Goal: Information Seeking & Learning: Find specific fact

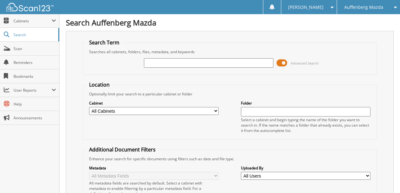
click at [176, 64] on input "text" at bounding box center [209, 62] width 130 height 9
type input "12045C"
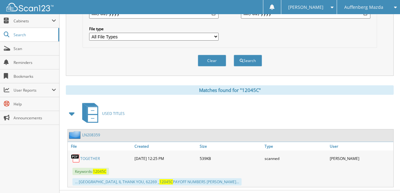
scroll to position [207, 0]
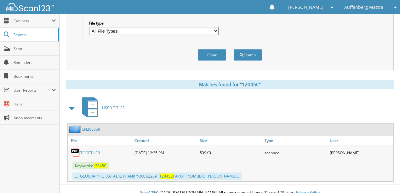
click at [88, 150] on link "TOGETHER" at bounding box center [90, 152] width 20 height 5
click at [86, 150] on link "TOGETHER" at bounding box center [90, 152] width 20 height 5
click at [210, 49] on button "Clear" at bounding box center [212, 55] width 28 height 12
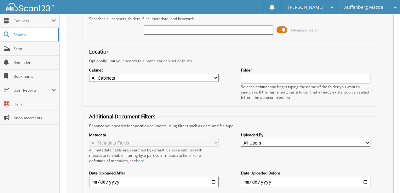
scroll to position [13, 0]
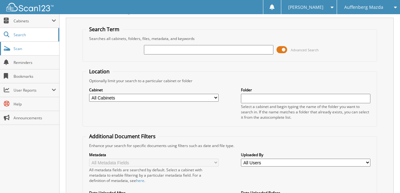
click at [21, 49] on span "Scan" at bounding box center [35, 48] width 43 height 5
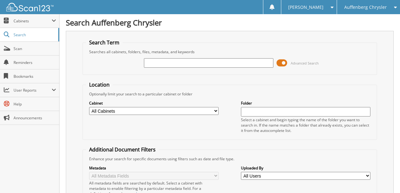
click at [187, 62] on input "text" at bounding box center [209, 62] width 130 height 9
type input "920468"
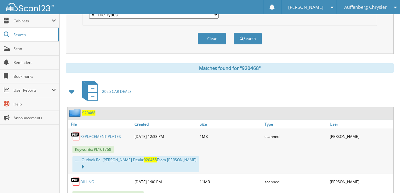
scroll to position [231, 0]
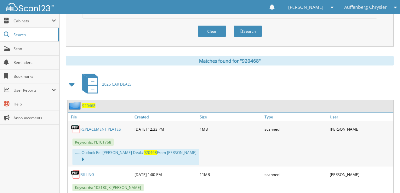
click at [87, 127] on link "REPLACEMENT PLATES" at bounding box center [100, 129] width 41 height 5
click at [213, 27] on button "Clear" at bounding box center [212, 32] width 28 height 12
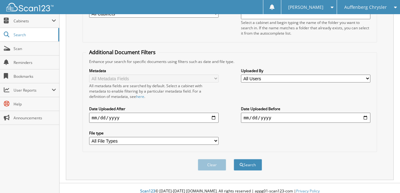
click at [366, 7] on span "Auffenberg Chrysler" at bounding box center [366, 7] width 43 height 4
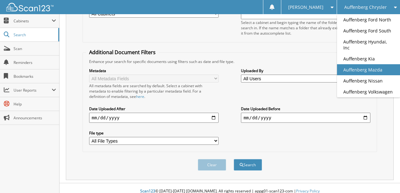
click at [357, 64] on link "Auffenberg Mazda" at bounding box center [368, 69] width 63 height 11
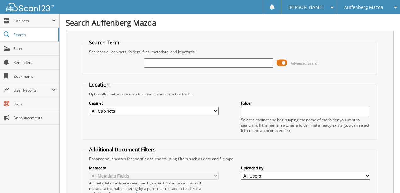
click at [174, 63] on input "text" at bounding box center [209, 62] width 130 height 9
type input "HD116798"
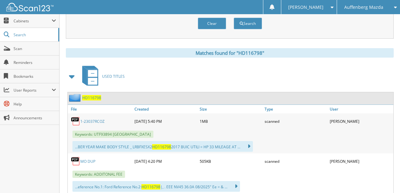
scroll to position [251, 0]
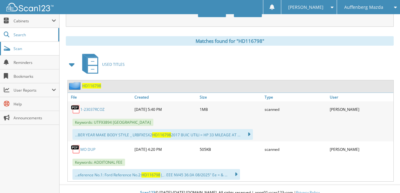
click at [37, 51] on link "Scan" at bounding box center [29, 49] width 59 height 14
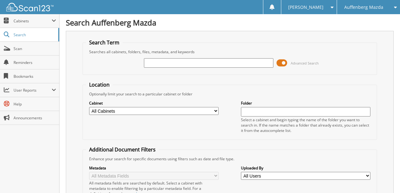
click at [162, 64] on input "text" at bounding box center [209, 62] width 130 height 9
type input "857168"
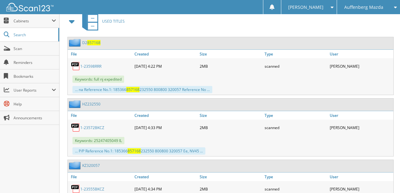
scroll to position [147, 0]
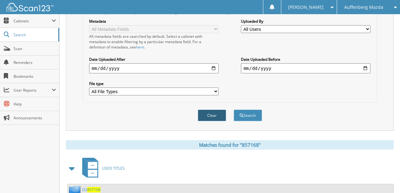
click at [212, 112] on button "Clear" at bounding box center [212, 116] width 28 height 12
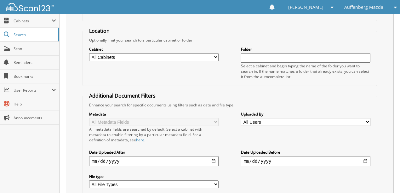
scroll to position [0, 0]
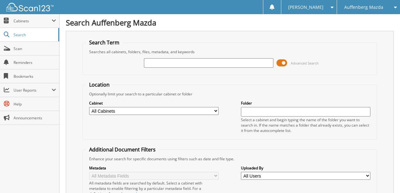
click at [168, 64] on input "text" at bounding box center [209, 62] width 130 height 9
type input "J1179373"
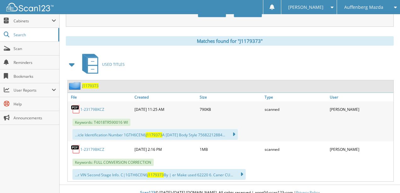
click at [90, 147] on link "1-23179BKCZ" at bounding box center [92, 149] width 24 height 5
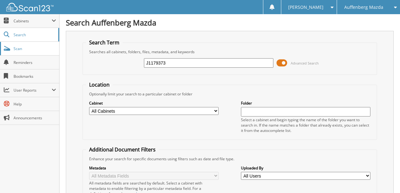
click at [23, 50] on span "Scan" at bounding box center [35, 48] width 43 height 5
